Goal: Find specific page/section: Find specific page/section

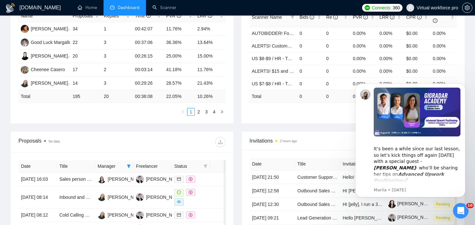
scroll to position [194, 0]
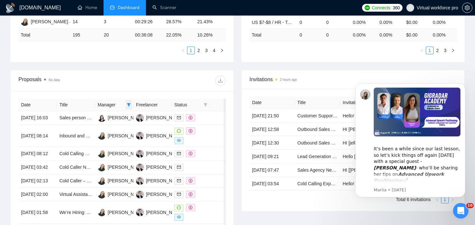
click at [129, 104] on icon "filter" at bounding box center [129, 104] width 4 height 3
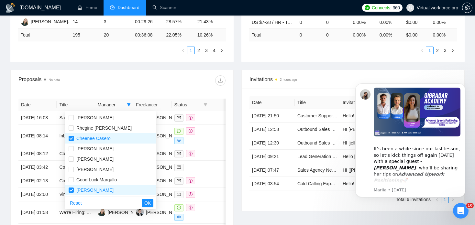
checkbox input "false"
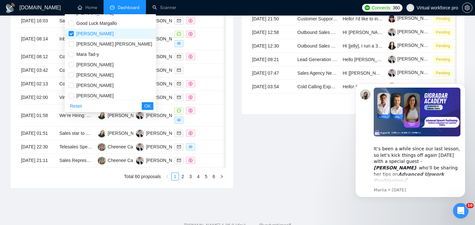
scroll to position [28, 0]
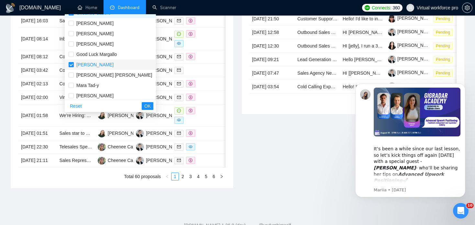
click at [71, 64] on input "checkbox" at bounding box center [71, 64] width 5 height 5
checkbox input "false"
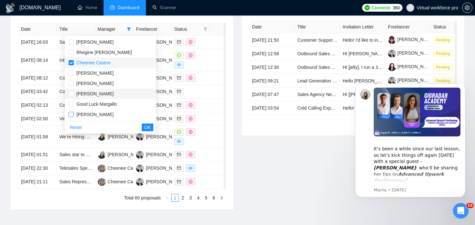
scroll to position [259, 0]
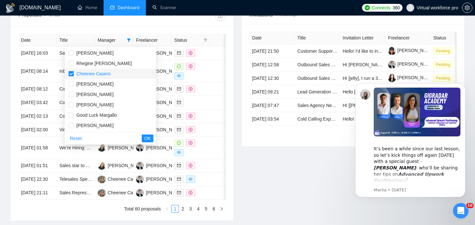
click at [72, 74] on input "checkbox" at bounding box center [71, 73] width 5 height 5
checkbox input "false"
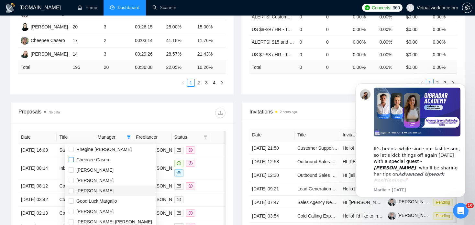
scroll to position [0, 0]
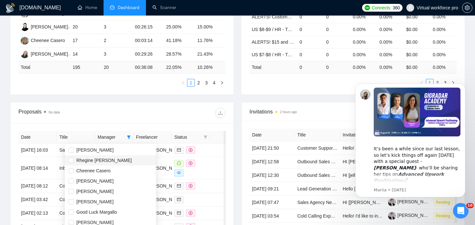
click at [98, 160] on span "Rhegine [PERSON_NAME]" at bounding box center [103, 160] width 55 height 5
checkbox input "true"
click at [104, 185] on span "[PERSON_NAME]" at bounding box center [111, 181] width 84 height 7
checkbox input "true"
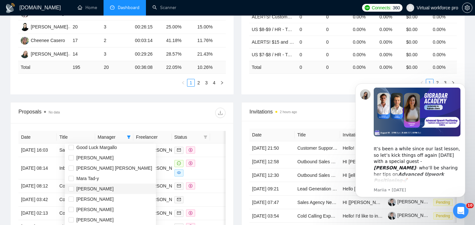
scroll to position [32, 0]
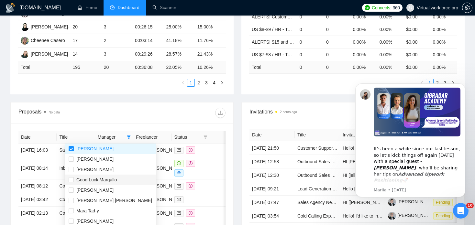
click at [106, 181] on span "Good Luck Margallo" at bounding box center [96, 179] width 40 height 5
checkbox input "true"
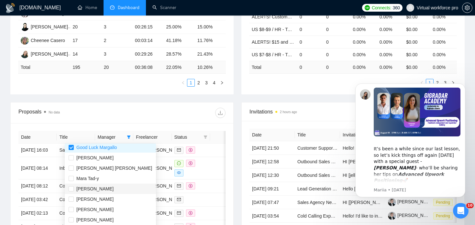
click at [93, 189] on span "[PERSON_NAME]" at bounding box center [94, 188] width 37 height 5
checkbox input "true"
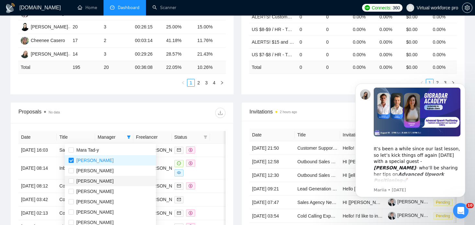
scroll to position [194, 0]
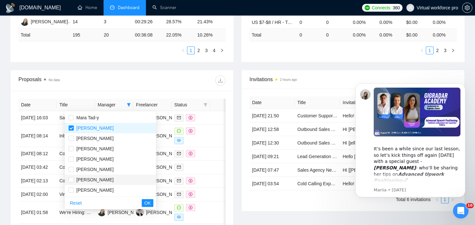
click at [103, 181] on span "[PERSON_NAME]" at bounding box center [94, 179] width 37 height 5
checkbox input "true"
drag, startPoint x: 127, startPoint y: 203, endPoint x: 138, endPoint y: 199, distance: 11.5
click at [144, 203] on span "OK" at bounding box center [147, 203] width 6 height 7
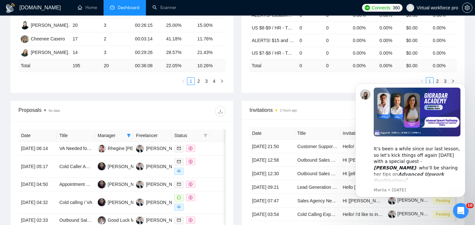
scroll to position [129, 0]
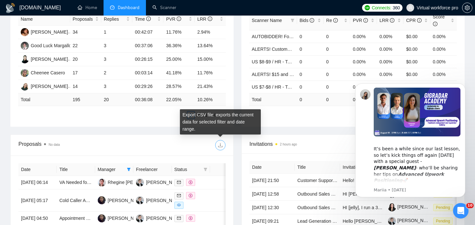
click at [220, 146] on icon "download" at bounding box center [220, 145] width 4 height 4
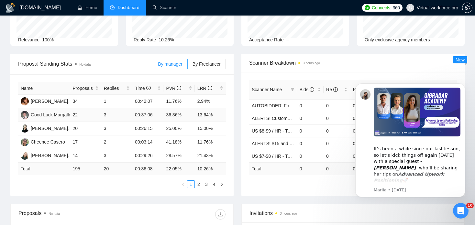
scroll to position [0, 0]
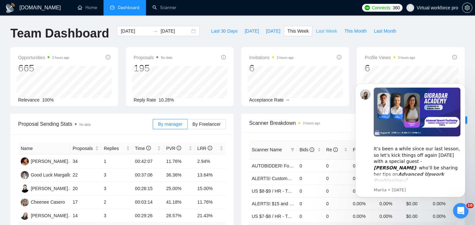
click at [318, 31] on span "Last Week" at bounding box center [326, 31] width 21 height 7
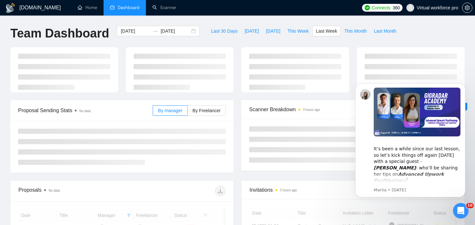
type input "[DATE]"
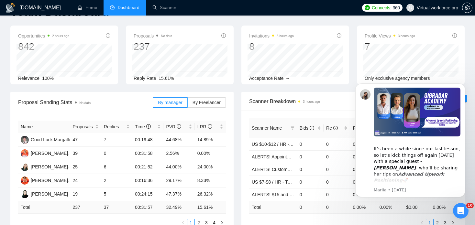
scroll to position [32, 0]
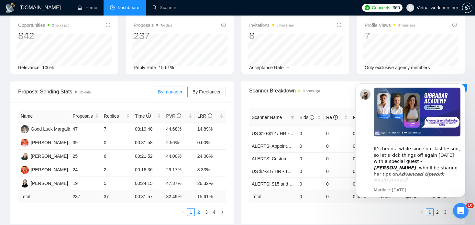
click at [200, 213] on link "2" at bounding box center [198, 212] width 7 height 7
click at [208, 213] on link "3" at bounding box center [206, 212] width 7 height 7
click at [213, 213] on link "4" at bounding box center [214, 212] width 7 height 7
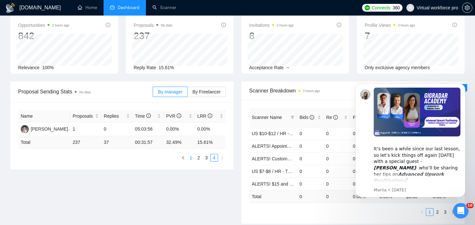
click at [191, 157] on link "1" at bounding box center [190, 157] width 7 height 7
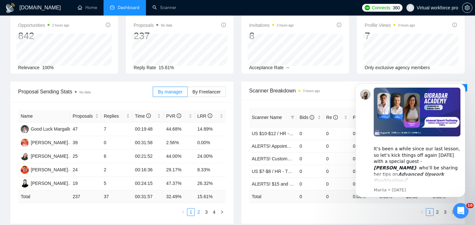
click at [199, 214] on link "2" at bounding box center [198, 212] width 7 height 7
click at [206, 213] on link "3" at bounding box center [206, 212] width 7 height 7
click at [214, 214] on link "4" at bounding box center [214, 212] width 7 height 7
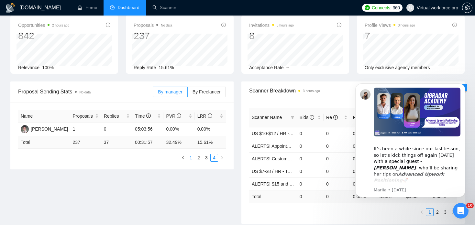
click at [189, 158] on link "1" at bounding box center [190, 157] width 7 height 7
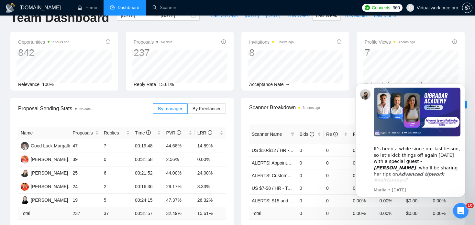
scroll to position [0, 0]
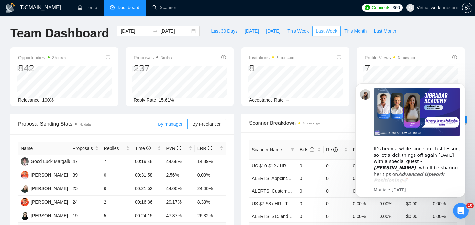
click at [319, 31] on span "Last Week" at bounding box center [326, 31] width 21 height 7
click at [288, 32] on span "This Week" at bounding box center [297, 31] width 21 height 7
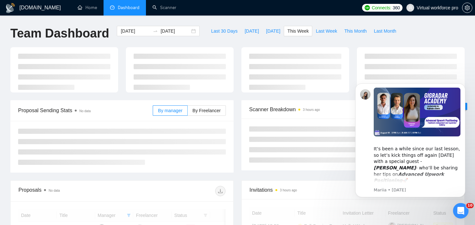
type input "[DATE]"
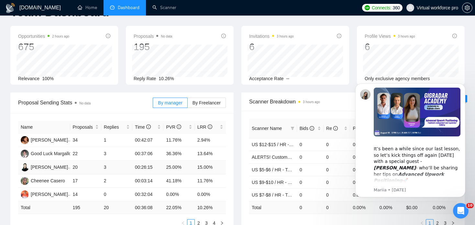
scroll to position [32, 0]
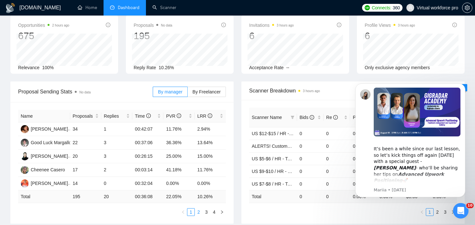
click at [198, 213] on link "2" at bounding box center [198, 212] width 7 height 7
click at [207, 214] on link "3" at bounding box center [206, 212] width 7 height 7
click at [213, 213] on link "4" at bounding box center [214, 212] width 7 height 7
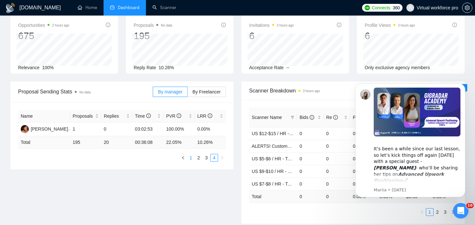
click at [191, 158] on link "1" at bounding box center [190, 157] width 7 height 7
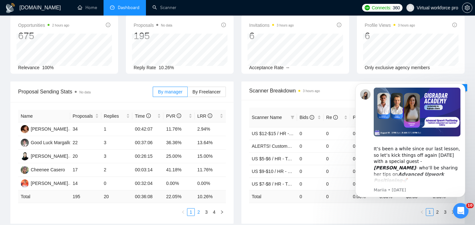
click at [198, 215] on link "2" at bounding box center [198, 212] width 7 height 7
click at [207, 214] on link "3" at bounding box center [206, 212] width 7 height 7
click at [191, 214] on link "1" at bounding box center [190, 212] width 7 height 7
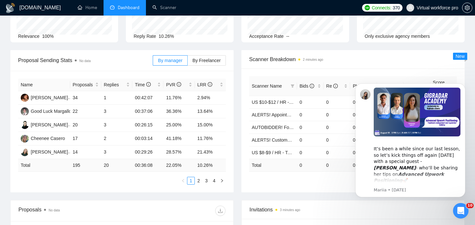
scroll to position [65, 0]
click at [199, 181] on link "2" at bounding box center [198, 179] width 7 height 7
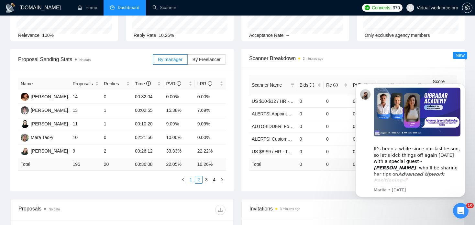
click at [191, 181] on link "1" at bounding box center [190, 179] width 7 height 7
click at [206, 182] on link "3" at bounding box center [206, 179] width 7 height 7
click at [215, 181] on link "4" at bounding box center [214, 179] width 7 height 7
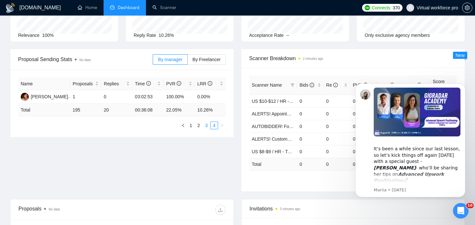
click at [207, 126] on link "3" at bounding box center [206, 125] width 7 height 7
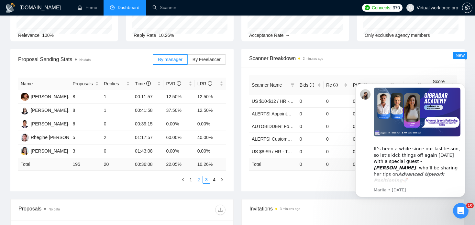
click at [198, 182] on link "2" at bounding box center [198, 179] width 7 height 7
click at [191, 181] on link "1" at bounding box center [190, 179] width 7 height 7
click at [192, 183] on link "1" at bounding box center [190, 179] width 7 height 7
click at [199, 181] on link "2" at bounding box center [198, 179] width 7 height 7
click at [191, 180] on link "1" at bounding box center [190, 179] width 7 height 7
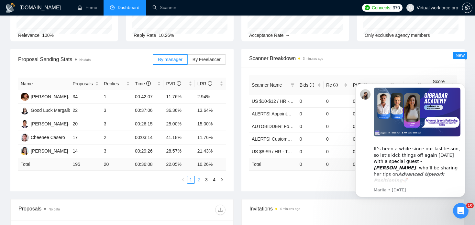
click at [198, 183] on link "2" at bounding box center [198, 179] width 7 height 7
click at [206, 183] on link "3" at bounding box center [206, 179] width 7 height 7
click at [214, 181] on link "4" at bounding box center [214, 179] width 7 height 7
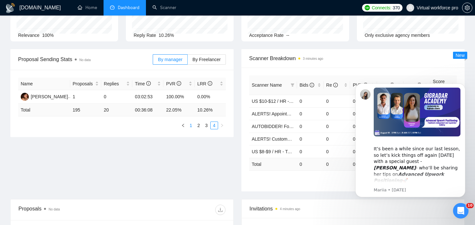
click at [190, 127] on link "1" at bounding box center [190, 125] width 7 height 7
